Goal: Task Accomplishment & Management: Manage account settings

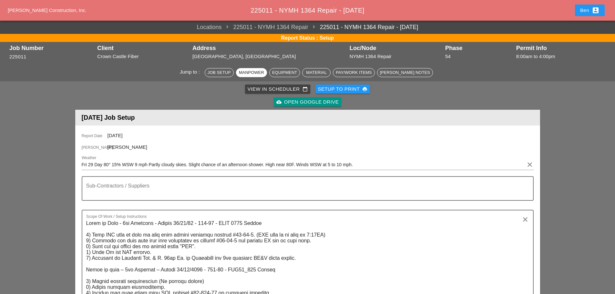
scroll to position [484, 0]
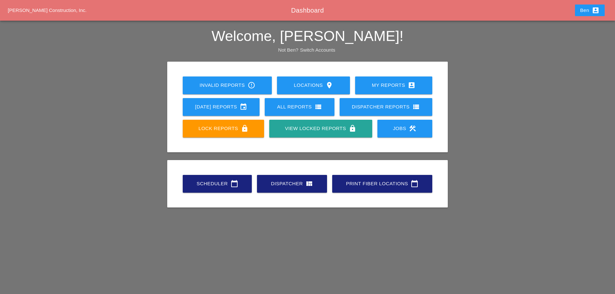
click at [597, 10] on icon "account_box" at bounding box center [596, 10] width 8 height 8
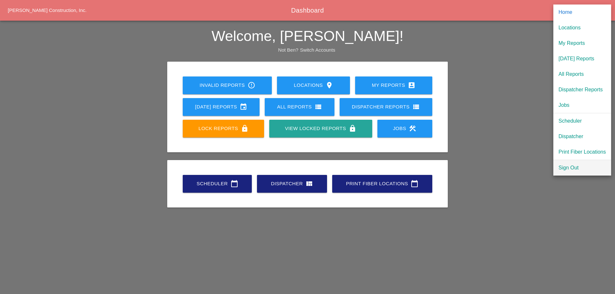
click at [570, 165] on div "Sign Out" at bounding box center [581, 168] width 47 height 8
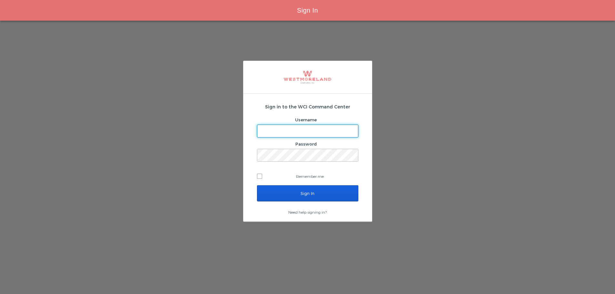
type input "bleverett@westmoreland.nyc"
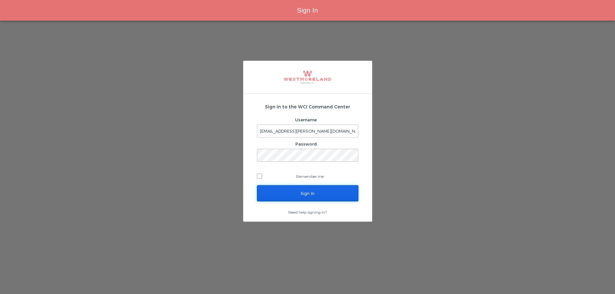
click at [329, 192] on input "Sign In" at bounding box center [307, 193] width 101 height 16
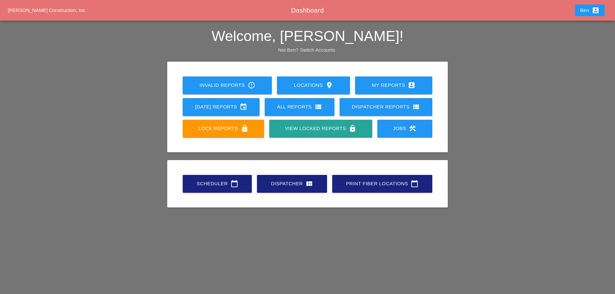
drag, startPoint x: 175, startPoint y: 109, endPoint x: 481, endPoint y: 89, distance: 307.2
click at [481, 89] on div "Invalid Reports error_outline Locations location_on My Reports account_box Toda…" at bounding box center [307, 139] width 561 height 154
